Goal: Task Accomplishment & Management: Manage account settings

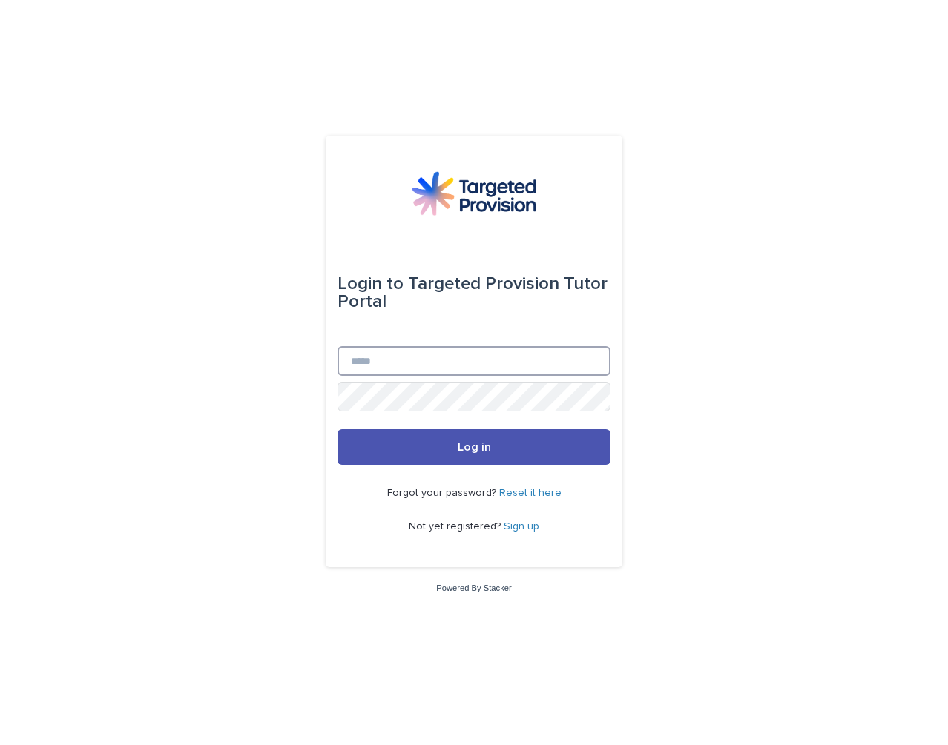
click at [516, 372] on input "Email" at bounding box center [473, 361] width 273 height 30
type input "**********"
click at [337, 429] on button "Log in" at bounding box center [473, 447] width 273 height 36
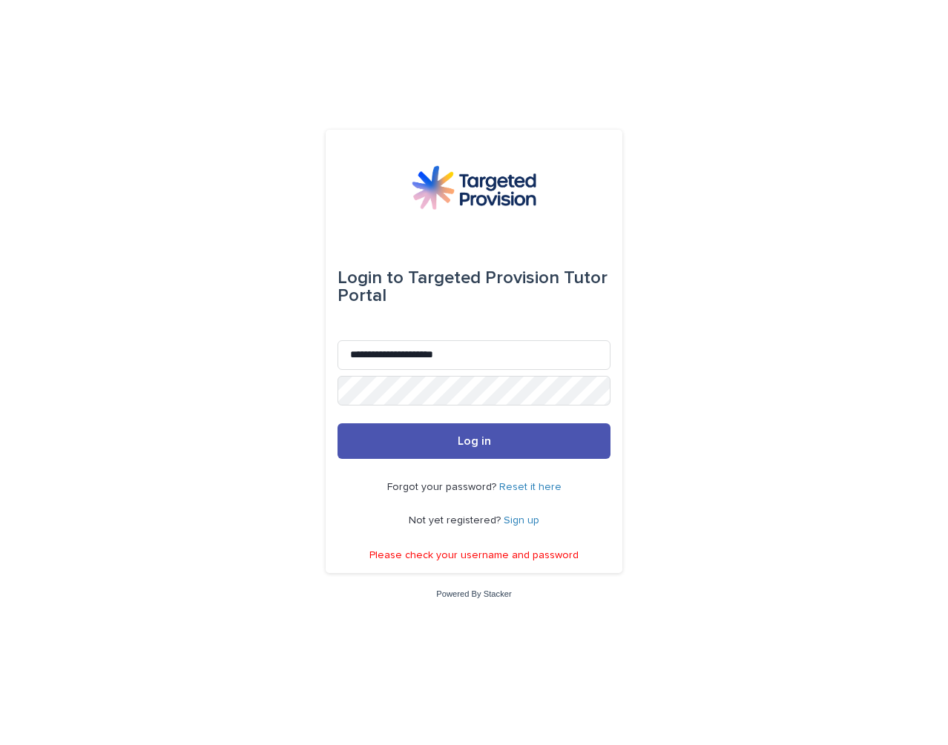
click at [534, 490] on link "Reset it here" at bounding box center [530, 487] width 62 height 10
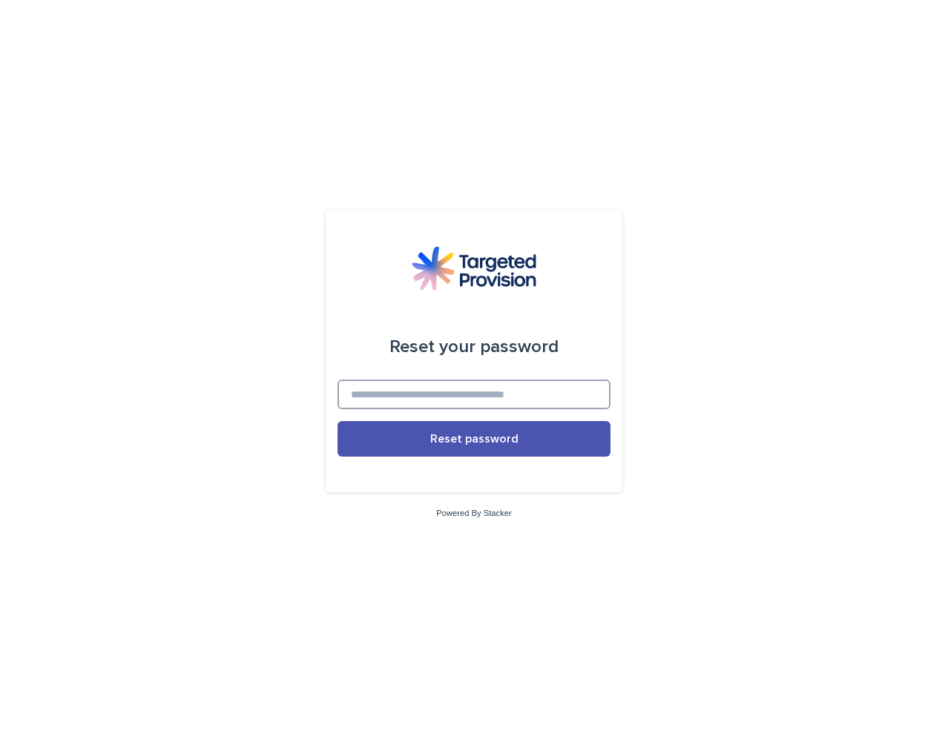
click at [533, 390] on input at bounding box center [473, 395] width 273 height 30
type input "**********"
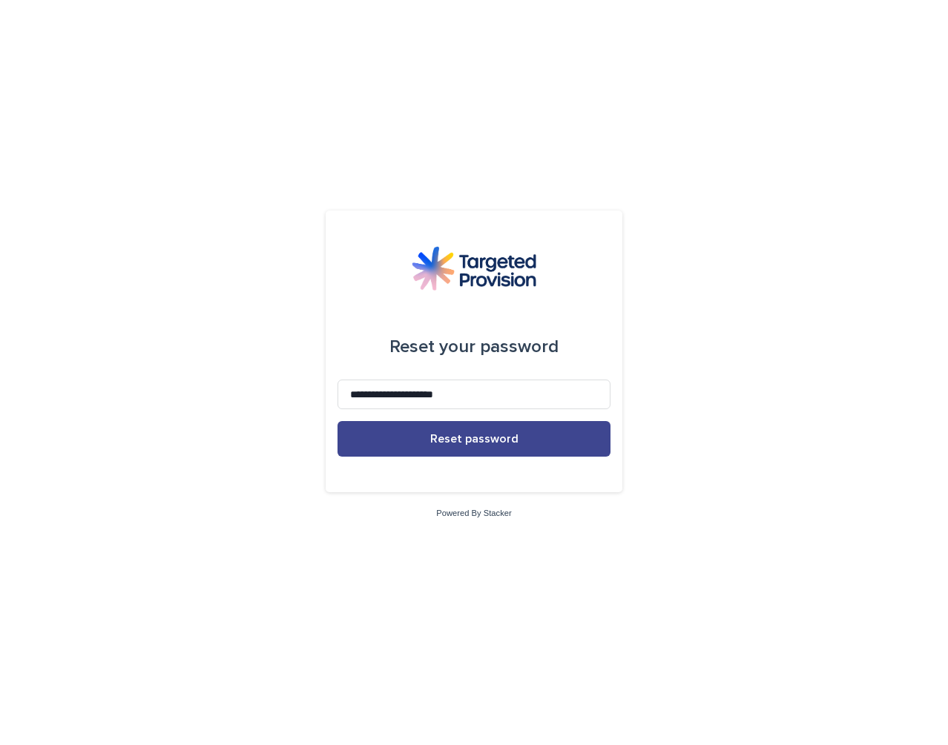
click at [530, 442] on button "Reset password" at bounding box center [473, 439] width 273 height 36
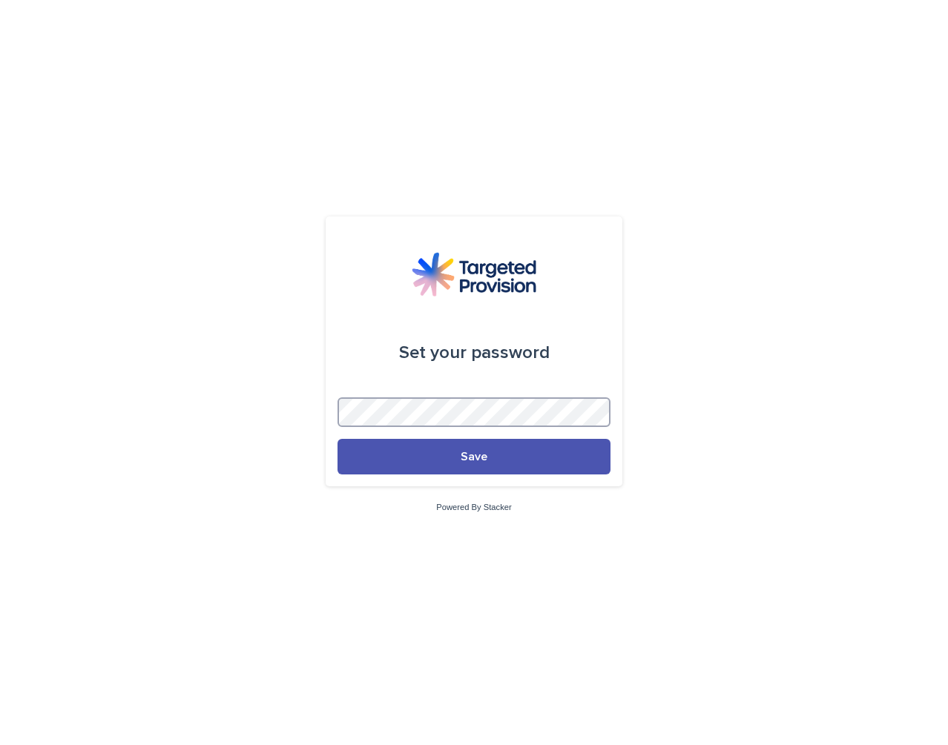
click at [337, 439] on button "Save" at bounding box center [473, 457] width 273 height 36
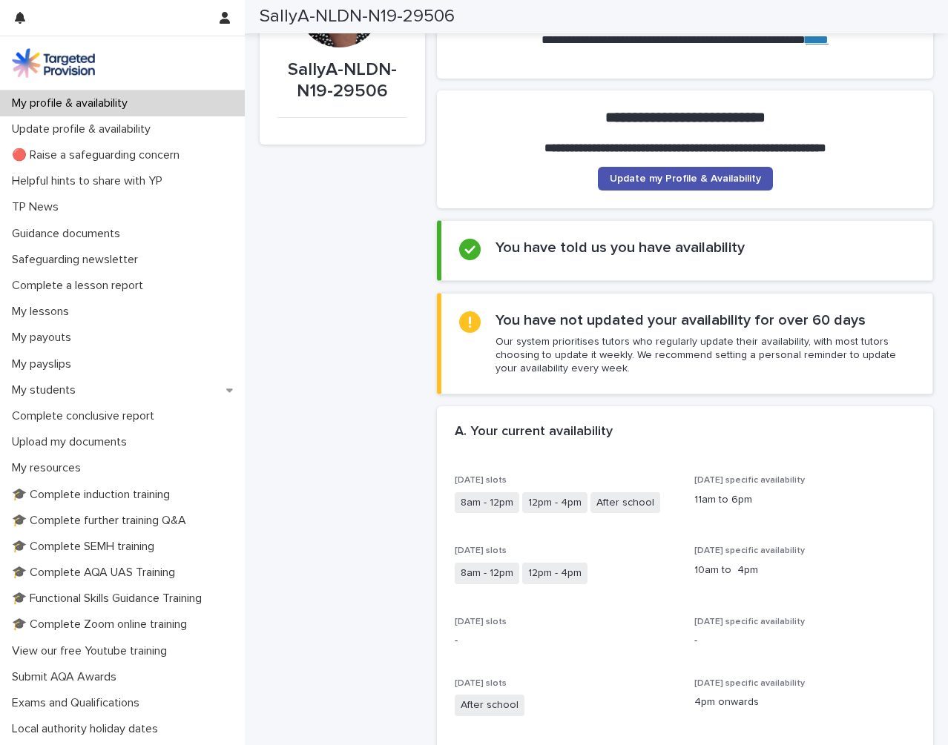
scroll to position [74, 0]
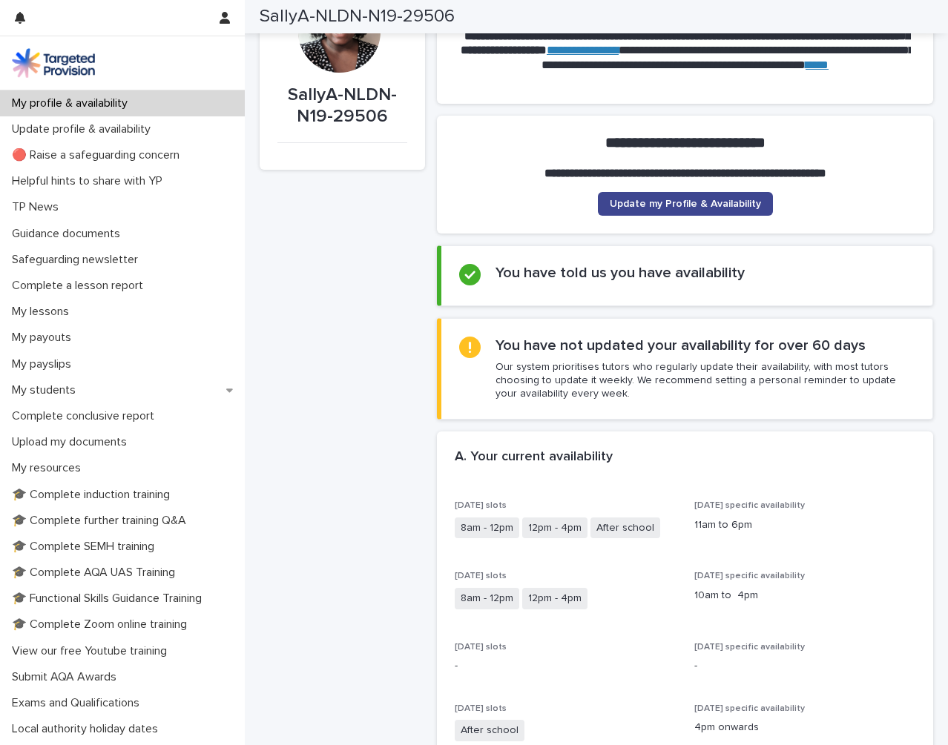
click at [679, 201] on span "Update my Profile & Availability" at bounding box center [685, 204] width 151 height 10
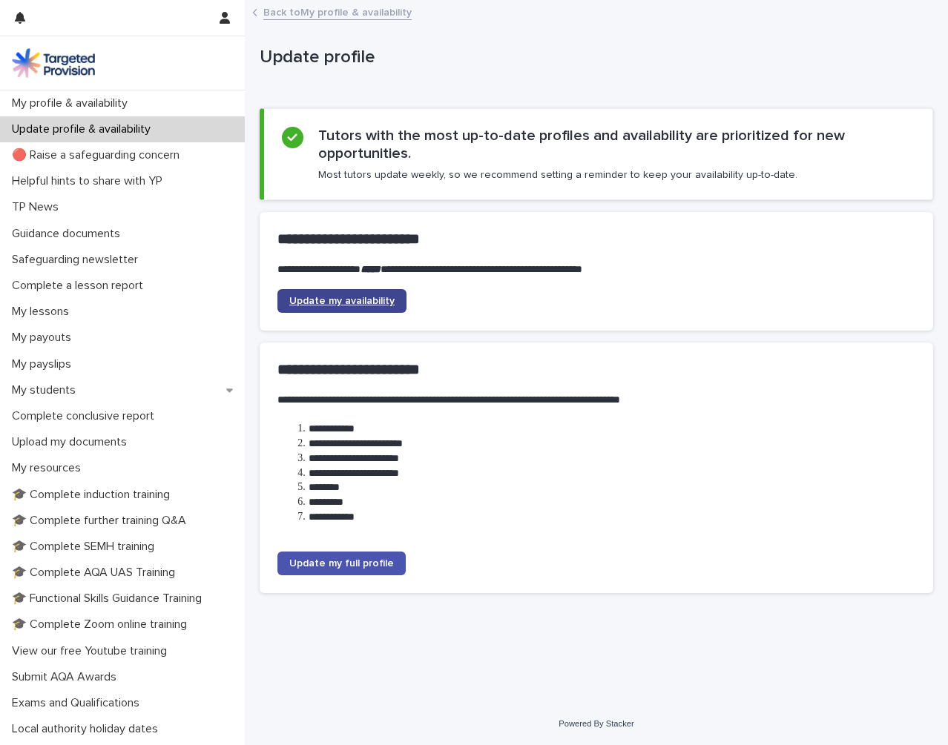
click at [383, 306] on link "Update my availability" at bounding box center [341, 301] width 129 height 24
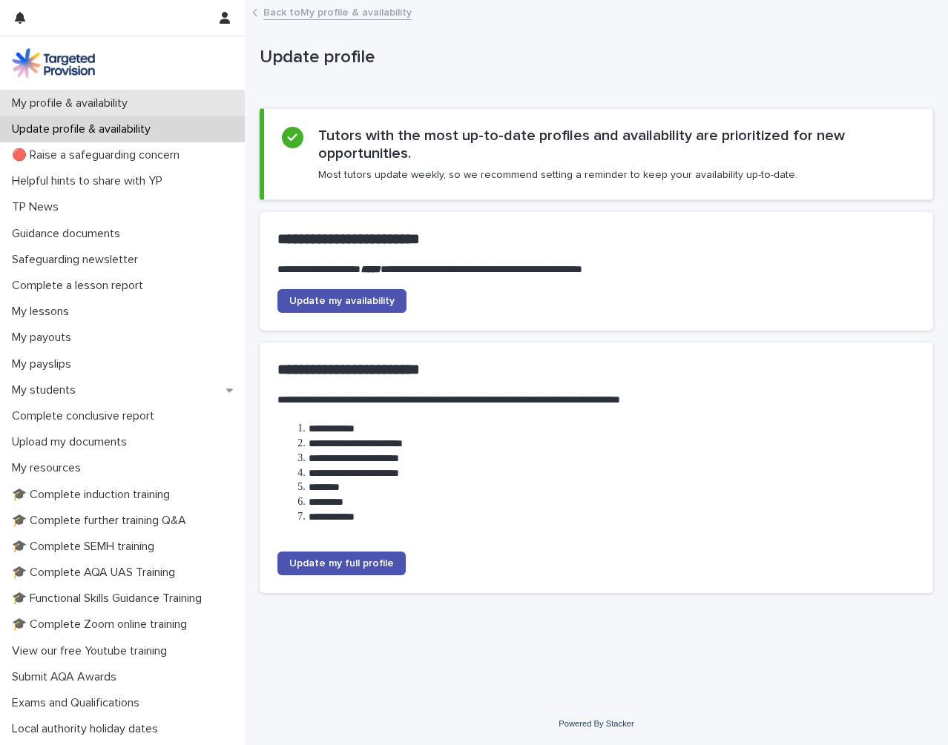
click at [143, 101] on div "My profile & availability" at bounding box center [122, 103] width 245 height 26
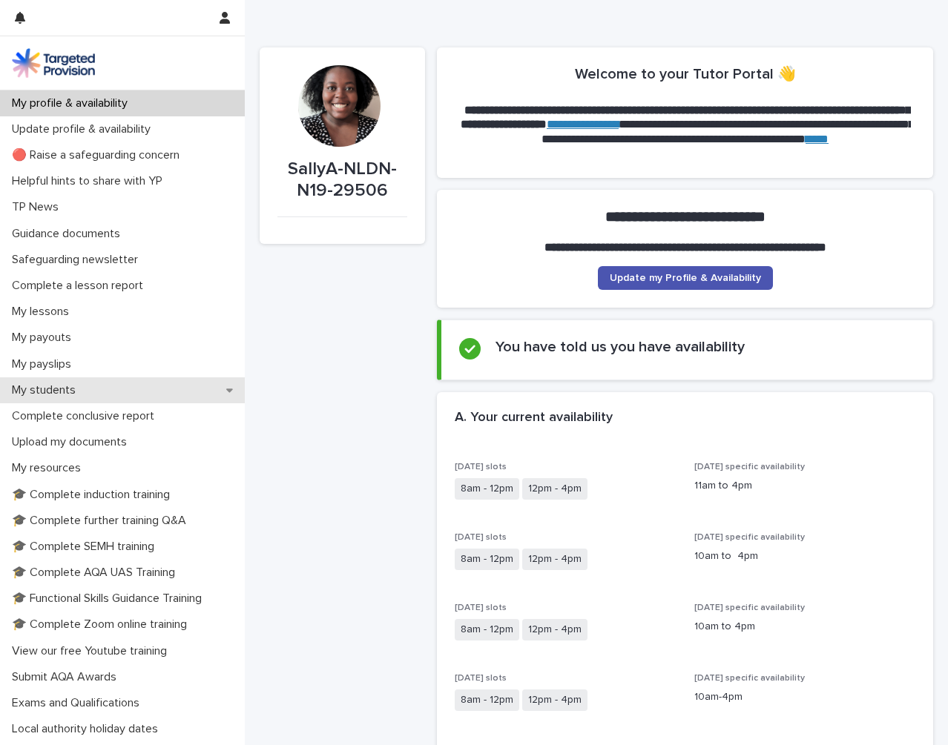
click at [148, 384] on div "My students" at bounding box center [122, 390] width 245 height 26
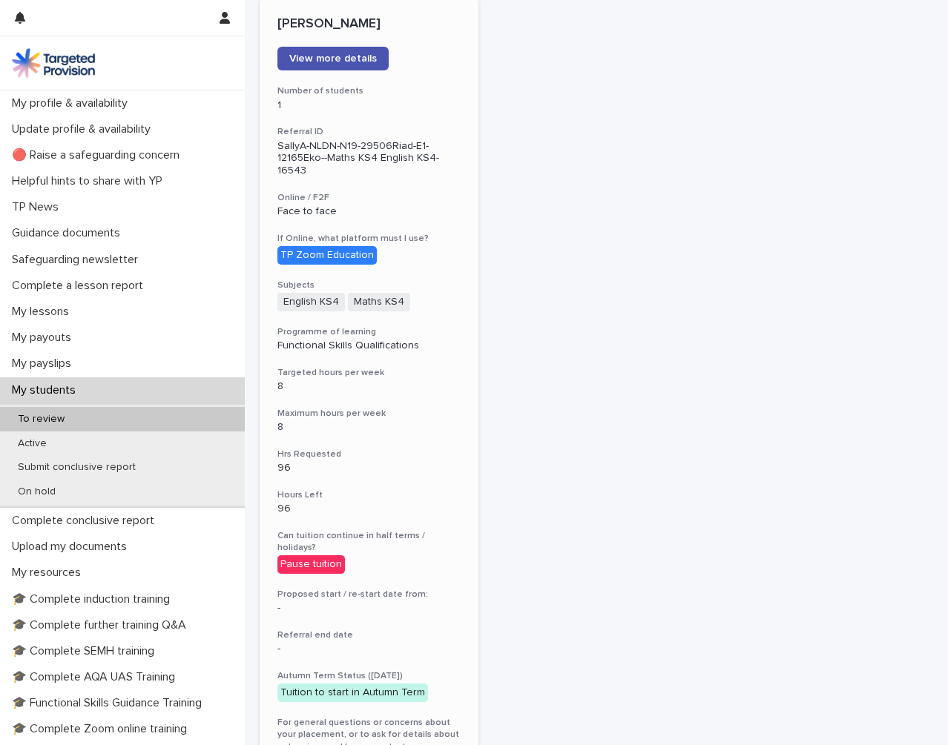
scroll to position [148, 0]
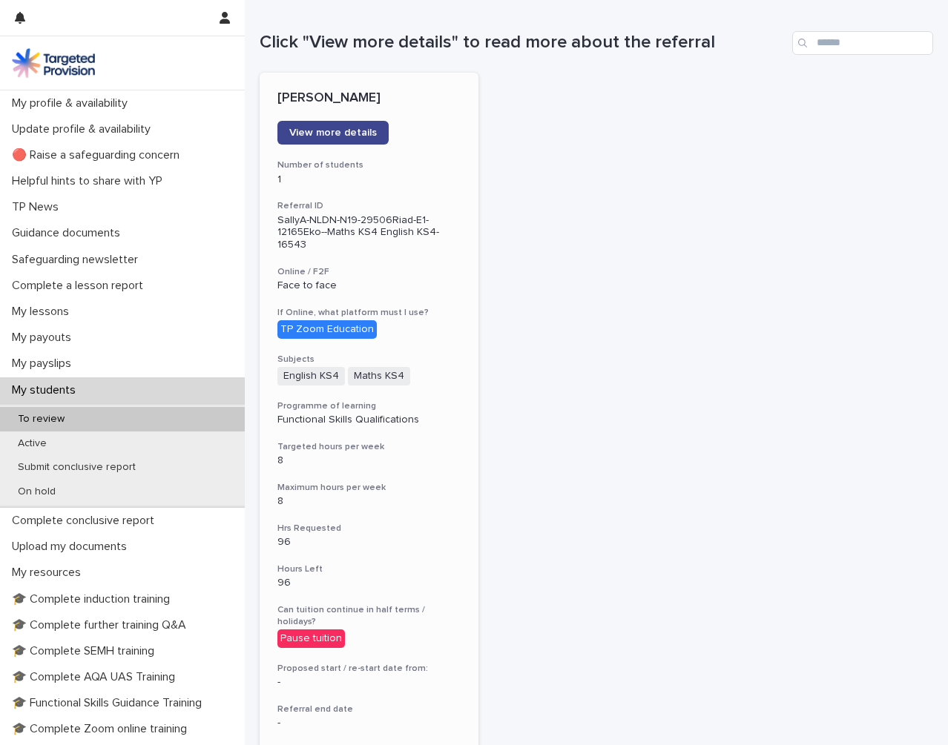
click at [360, 138] on span "View more details" at bounding box center [333, 133] width 88 height 10
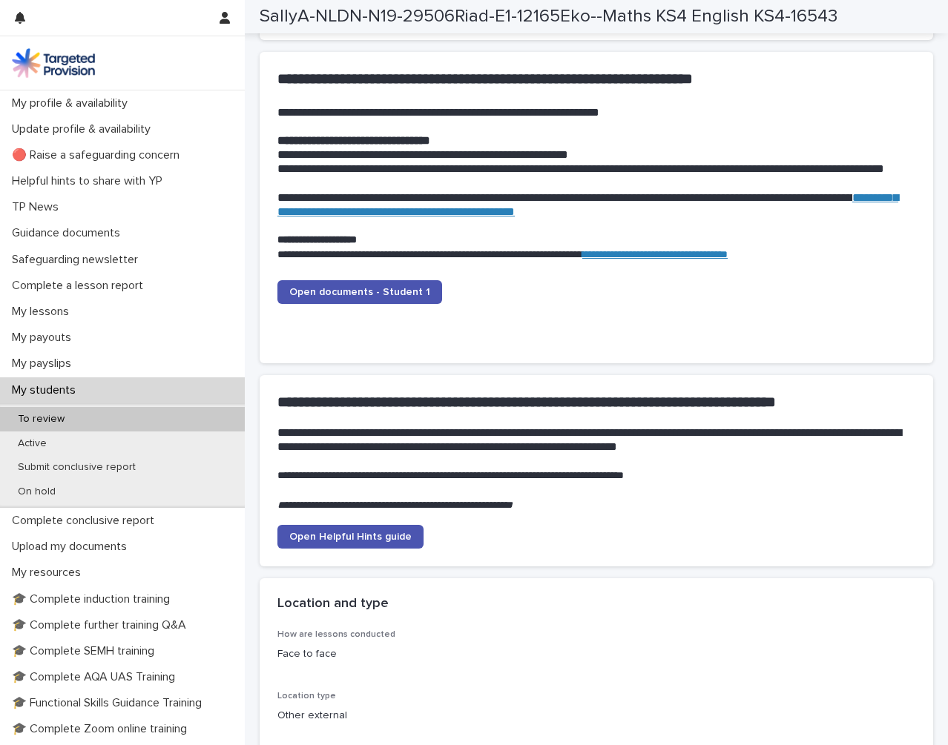
scroll to position [1483, 0]
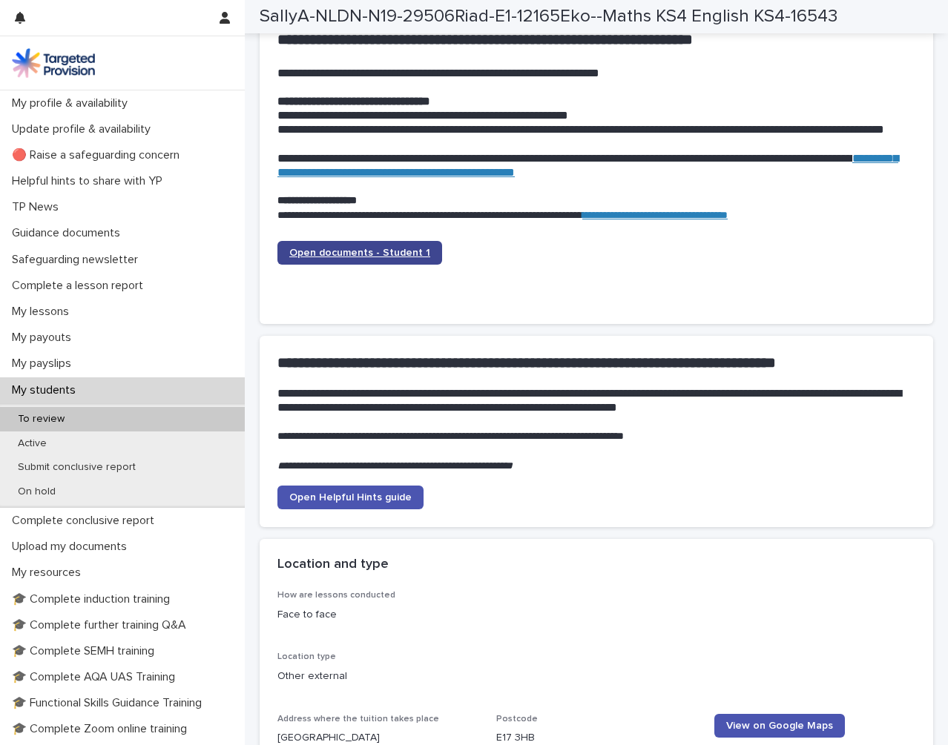
click at [377, 248] on link "Open documents - Student 1" at bounding box center [359, 253] width 165 height 24
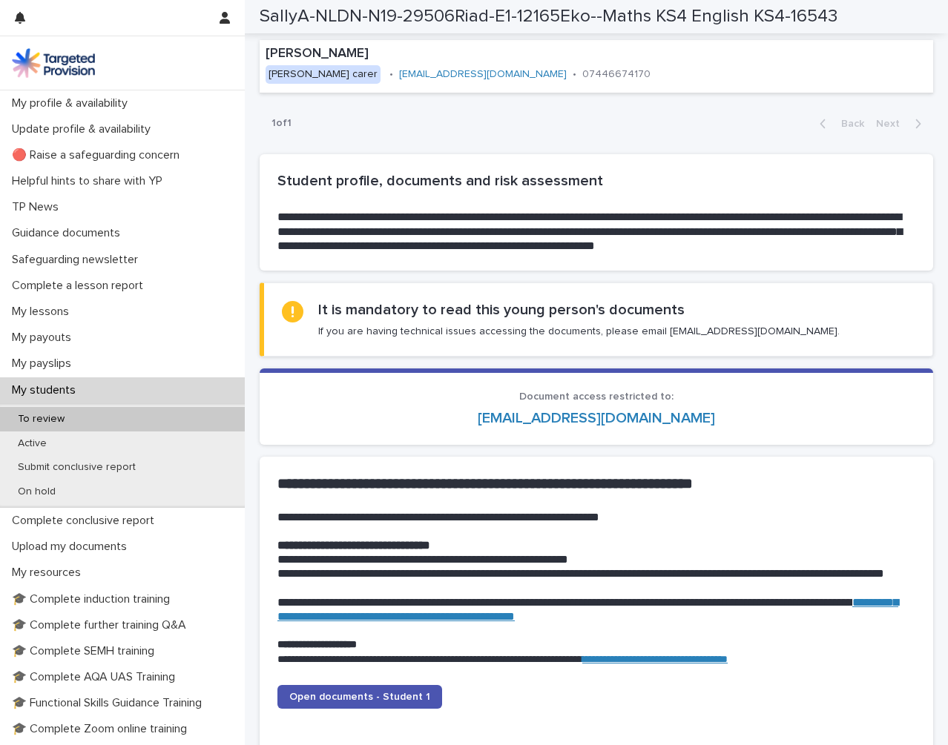
scroll to position [1038, 0]
